Goal: Information Seeking & Learning: Find specific fact

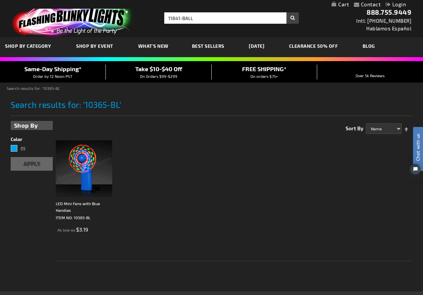
drag, startPoint x: 199, startPoint y: 19, endPoint x: 139, endPoint y: 13, distance: 60.4
click at [143, 13] on div "Toggle Nav Search Search 11841-BALL × Search 888.755.9449 Intl: [PHONE_NUMBER] …" at bounding box center [211, 18] width 423 height 37
type input "cube blue"
click at [286, 12] on button "Search" at bounding box center [292, 17] width 12 height 11
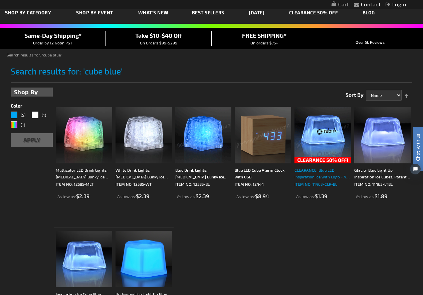
click at [320, 182] on p "ITEM NO: 11463-CLR-BL" at bounding box center [322, 183] width 56 height 7
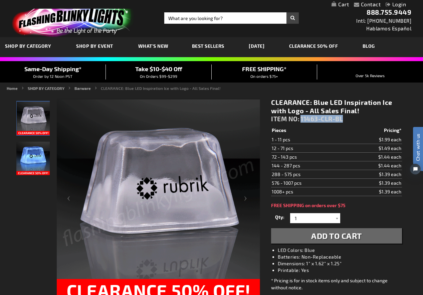
drag, startPoint x: 301, startPoint y: 119, endPoint x: 345, endPoint y: 119, distance: 43.7
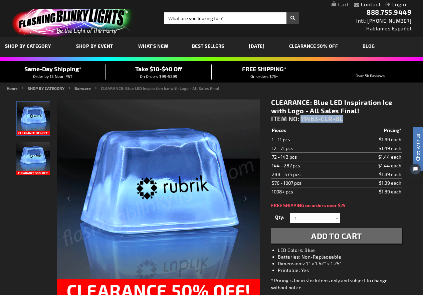
click at [345, 119] on div "CLEARANCE: Blue LED Inspiration Ice with Logo - All Sales Final! ITEM NO: 11463…" at bounding box center [336, 112] width 130 height 28
copy span "11463-CLR-BL"
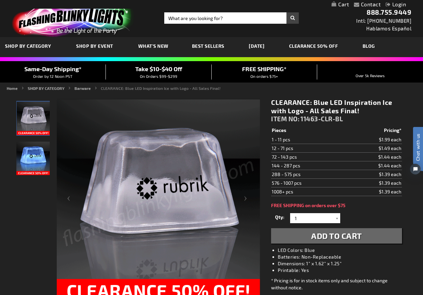
click at [398, 277] on div "* Pricing is for in stock items only and subject to change without notice." at bounding box center [336, 284] width 130 height 14
